Goal: Task Accomplishment & Management: Manage account settings

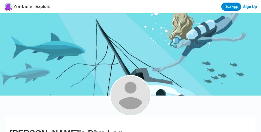
click at [130, 66] on img at bounding box center [130, 54] width 261 height 82
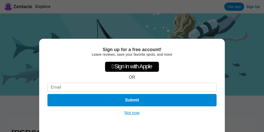
click at [132, 66] on div "Sign up for a free account! Leave reviews, save your favorite spots, and more …" at bounding box center [132, 66] width 264 height 132
click at [132, 66] on div "Sign up for a free account! Leave reviews, save your favorite spots, and more …" at bounding box center [131, 85] width 185 height 93
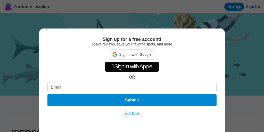
click at [132, 66] on div " Sign in with Apple" at bounding box center [132, 67] width 54 height 10
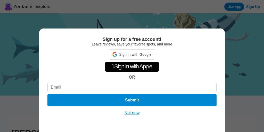
click at [132, 66] on div " Sign in with Apple" at bounding box center [132, 67] width 54 height 10
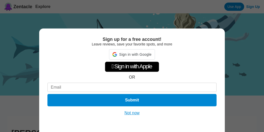
click at [132, 66] on div " Sign in with Apple" at bounding box center [132, 67] width 54 height 10
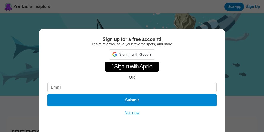
click at [132, 66] on div " Sign in with Apple" at bounding box center [132, 67] width 54 height 10
